Goal: Navigation & Orientation: Find specific page/section

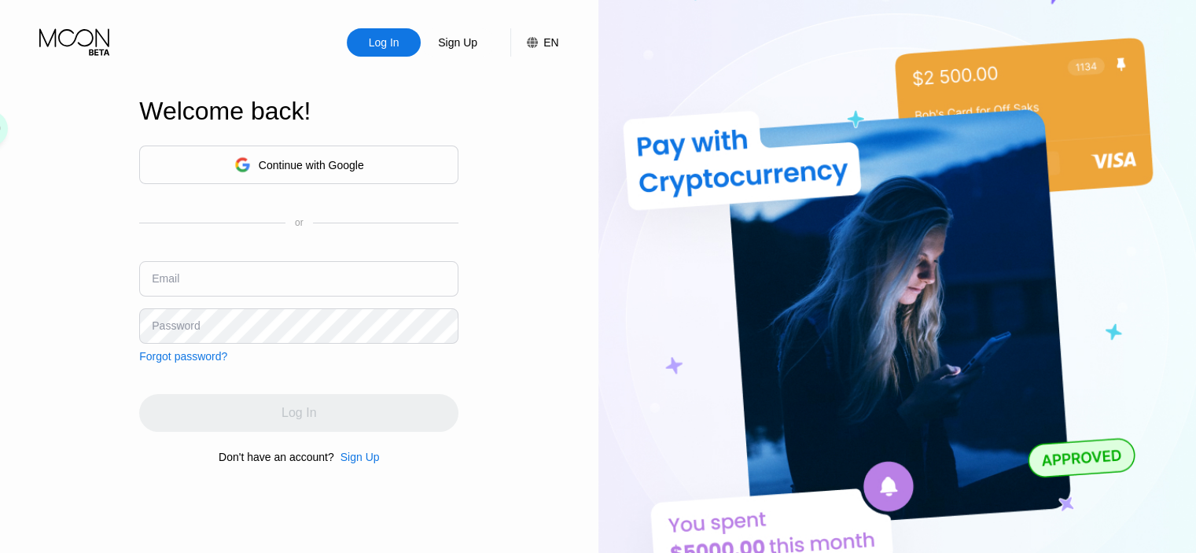
drag, startPoint x: 0, startPoint y: 0, endPoint x: 354, endPoint y: 164, distance: 390.1
click at [354, 164] on div "Continue with Google" at bounding box center [311, 165] width 105 height 13
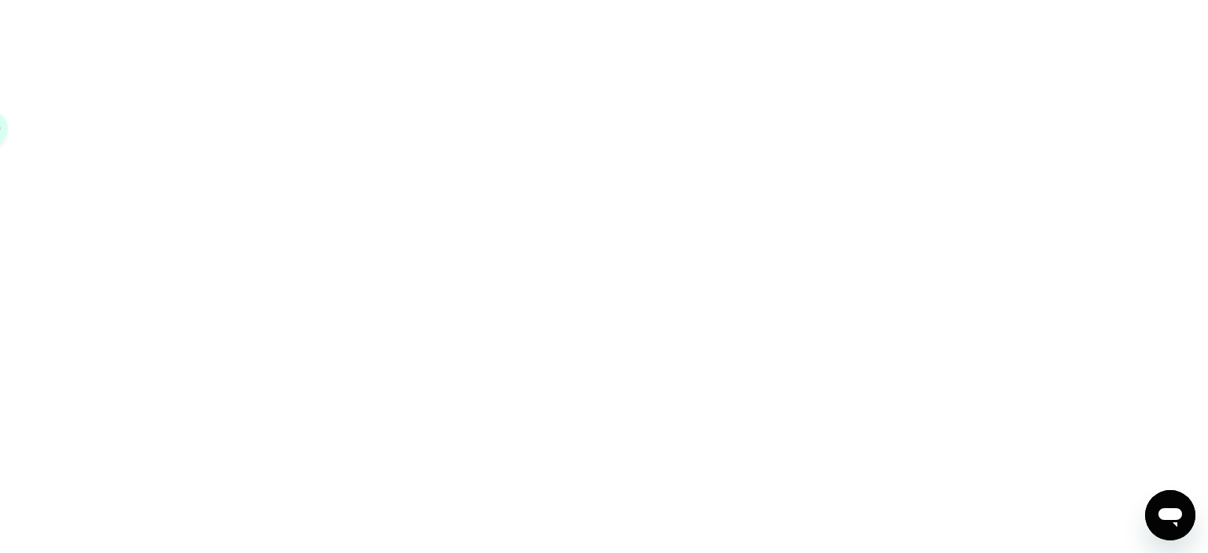
click at [917, 200] on div at bounding box center [604, 276] width 1208 height 553
click at [926, 144] on div at bounding box center [604, 276] width 1208 height 553
click at [1013, 361] on div at bounding box center [604, 276] width 1208 height 553
click at [1010, 351] on div at bounding box center [604, 276] width 1208 height 553
